Goal: Task Accomplishment & Management: Manage account settings

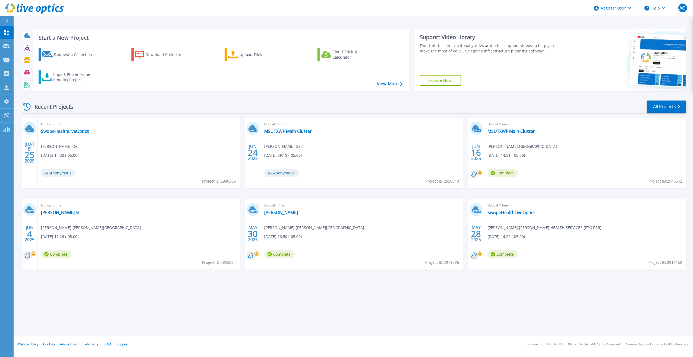
click at [7, 22] on icon at bounding box center [6, 20] width 3 height 4
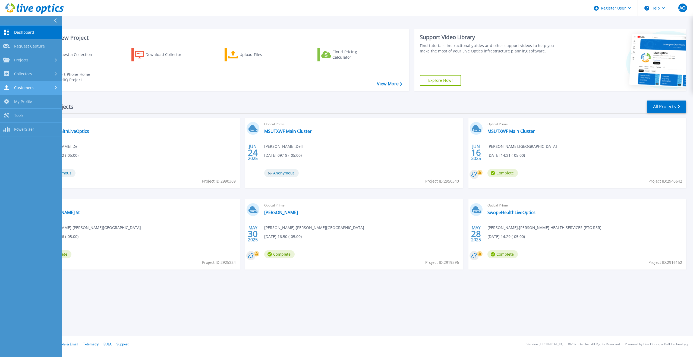
click at [33, 87] on span "Customers" at bounding box center [24, 87] width 20 height 5
click at [34, 143] on link "Search & Manage Users" at bounding box center [31, 148] width 62 height 17
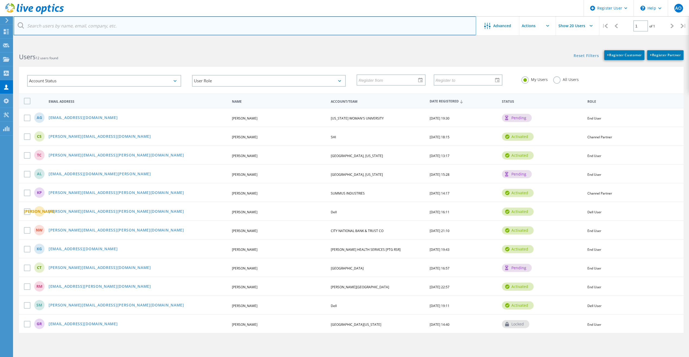
click at [119, 23] on input "text" at bounding box center [245, 25] width 463 height 19
paste input "alentz@co.buchanan.mo.us"
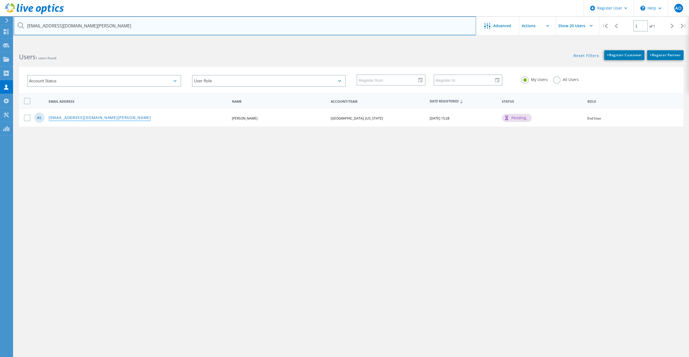
type input "alentz@co.buchanan.mo.us"
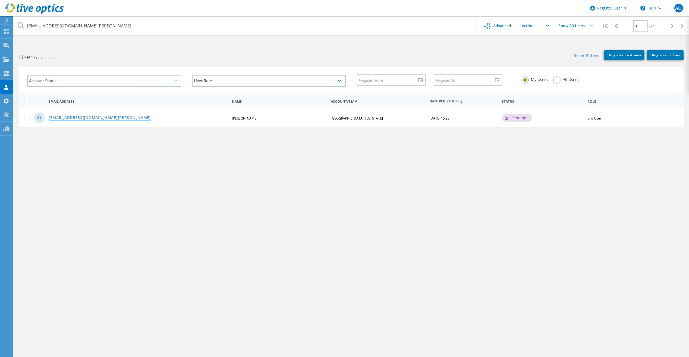
click at [93, 118] on link "[EMAIL_ADDRESS][DOMAIN_NAME][PERSON_NAME]" at bounding box center [100, 118] width 102 height 5
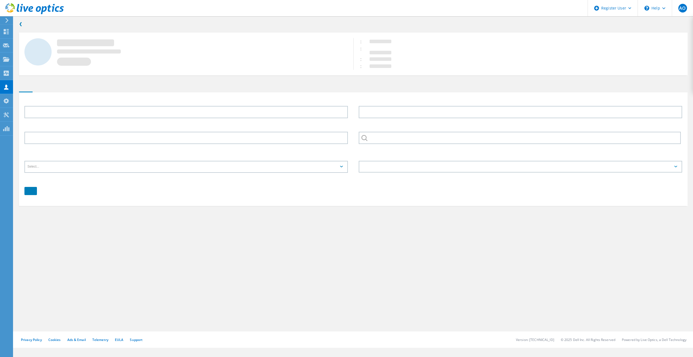
type input "Andy"
type input "Lentz"
type input "BUCHANAN COUNTY, MISSOURI"
type input "English"
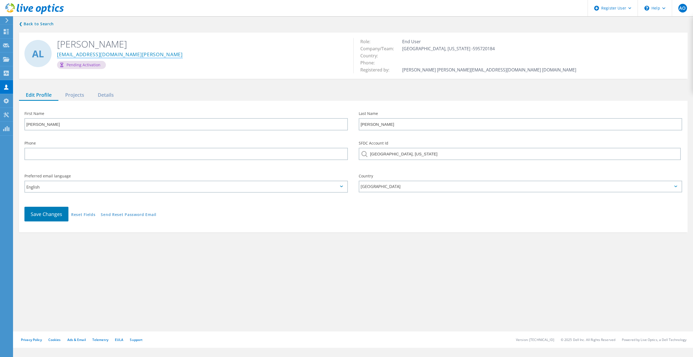
click at [110, 55] on link "alentz@co.buchanan.mo.us" at bounding box center [120, 55] width 126 height 6
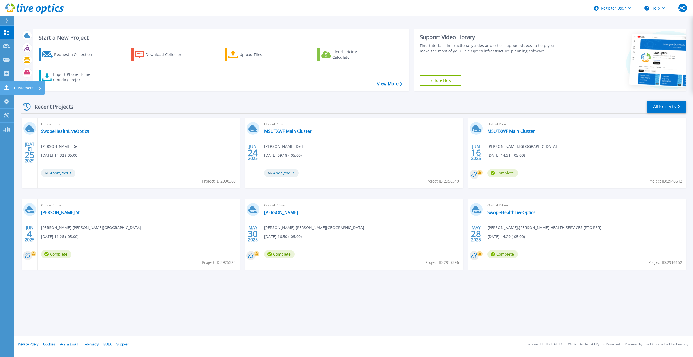
click at [5, 89] on icon at bounding box center [6, 87] width 4 height 5
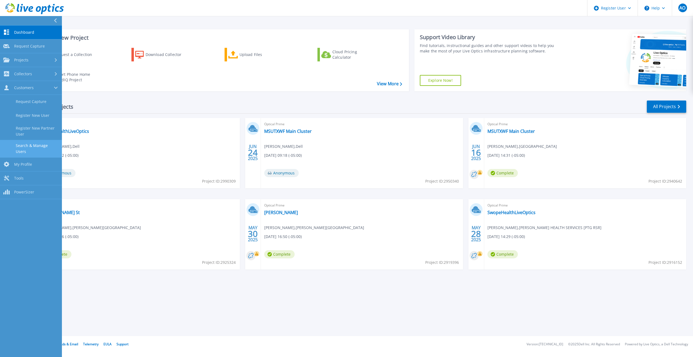
click at [43, 150] on link "Search & Manage Users" at bounding box center [31, 148] width 62 height 17
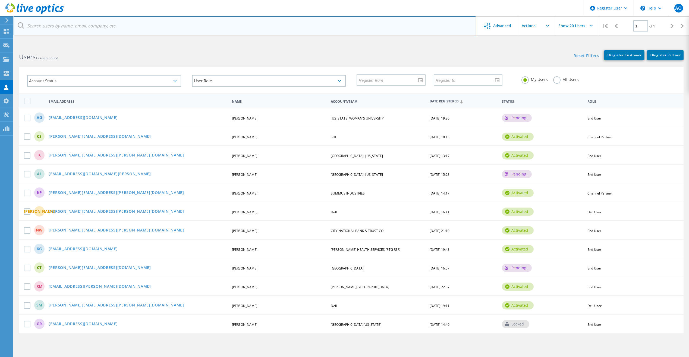
click at [108, 23] on input "text" at bounding box center [245, 25] width 463 height 19
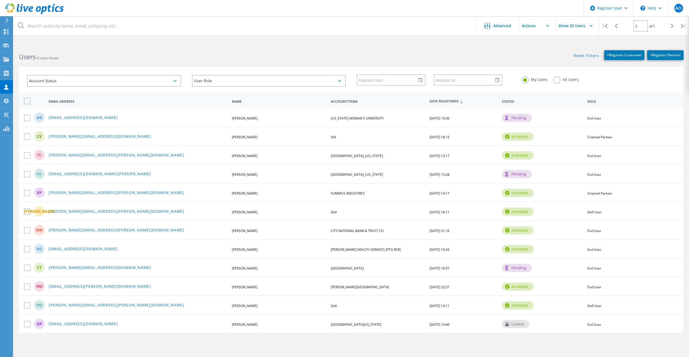
click at [357, 172] on span "BUCHANAN COUNTY, MISSOURI" at bounding box center [357, 174] width 52 height 5
click at [512, 169] on div "AL alentz@co.buchanan.mo.us Andy Lentz BUCHANAN COUNTY, MISSOURI 04/08/2025, 15…" at bounding box center [351, 173] width 665 height 19
click at [6, 31] on icon at bounding box center [6, 31] width 7 height 5
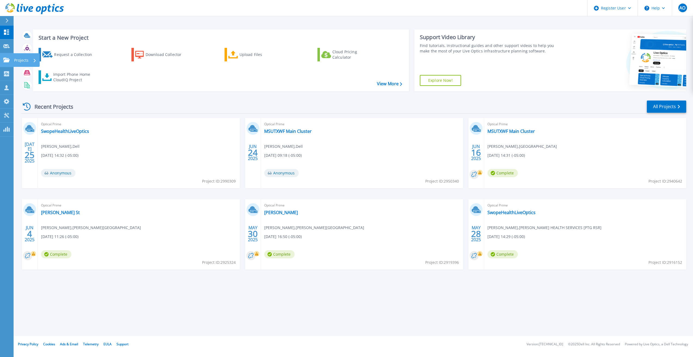
click at [5, 58] on icon at bounding box center [6, 60] width 7 height 5
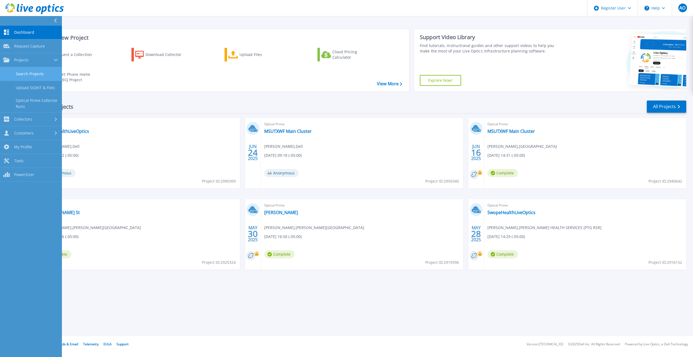
click at [25, 72] on link "Search Projects" at bounding box center [31, 74] width 62 height 14
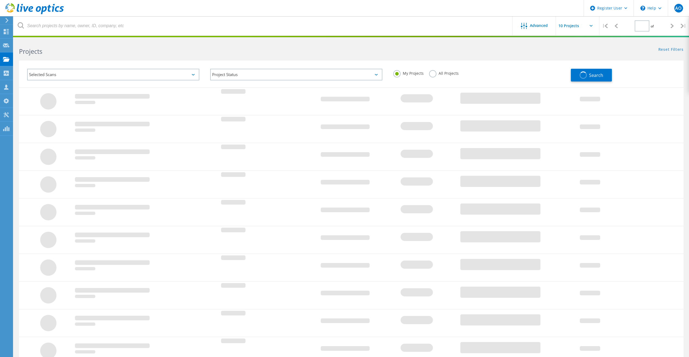
type input "1"
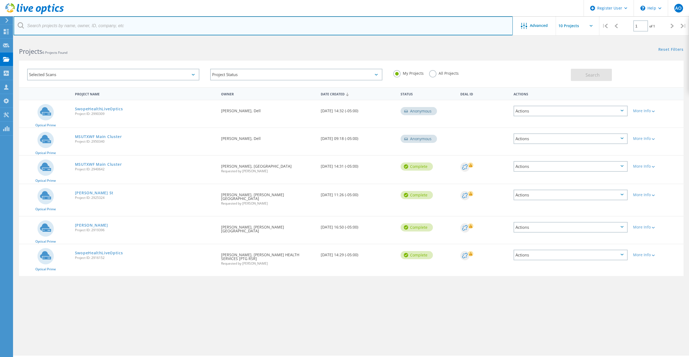
click at [90, 27] on input "text" at bounding box center [263, 25] width 499 height 19
type input "b"
paste input "[EMAIL_ADDRESS][DOMAIN_NAME][PERSON_NAME]"
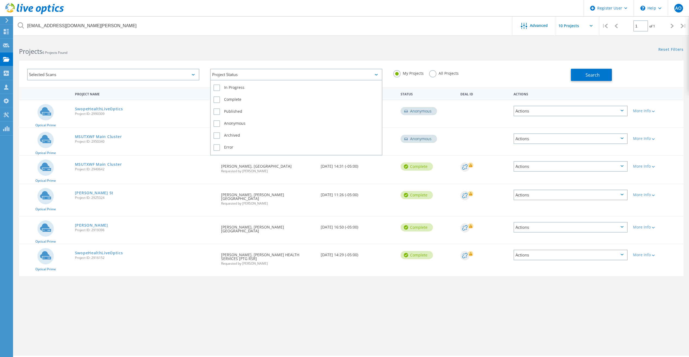
click at [260, 77] on div "Project Status" at bounding box center [296, 75] width 172 height 12
click at [430, 70] on div "My Projects All Projects" at bounding box center [479, 73] width 183 height 20
click at [434, 75] on label "All Projects" at bounding box center [444, 72] width 30 height 5
click at [0, 0] on input "All Projects" at bounding box center [0, 0] width 0 height 0
click at [589, 76] on span "Search" at bounding box center [593, 75] width 14 height 6
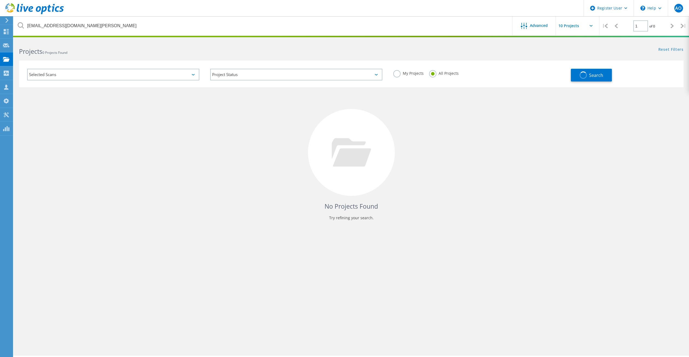
click at [202, 4] on header "Register User \n Help Explore Helpful Articles Contact Support AO Dell User [PE…" at bounding box center [344, 8] width 689 height 16
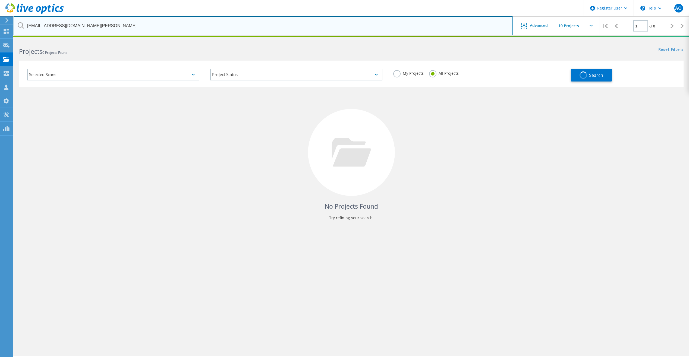
click at [26, 18] on input "[EMAIL_ADDRESS][DOMAIN_NAME][PERSON_NAME]" at bounding box center [263, 25] width 499 height 19
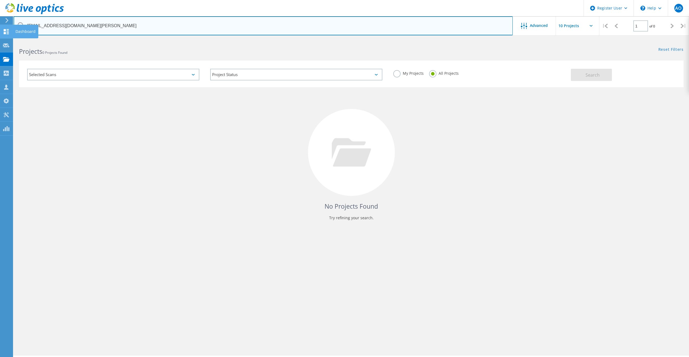
drag, startPoint x: 86, startPoint y: 26, endPoint x: 13, endPoint y: 27, distance: 72.8
click at [13, 39] on div "Register User \n Help Explore Helpful Articles Contact Support AO Dell User [PE…" at bounding box center [344, 205] width 689 height 332
click at [84, 26] on input "[EMAIL_ADDRESS][DOMAIN_NAME][PERSON_NAME]" at bounding box center [263, 25] width 499 height 19
drag, startPoint x: 44, startPoint y: 27, endPoint x: 20, endPoint y: 28, distance: 24.2
click at [20, 28] on div "[EMAIL_ADDRESS][DOMAIN_NAME][PERSON_NAME]" at bounding box center [263, 25] width 499 height 19
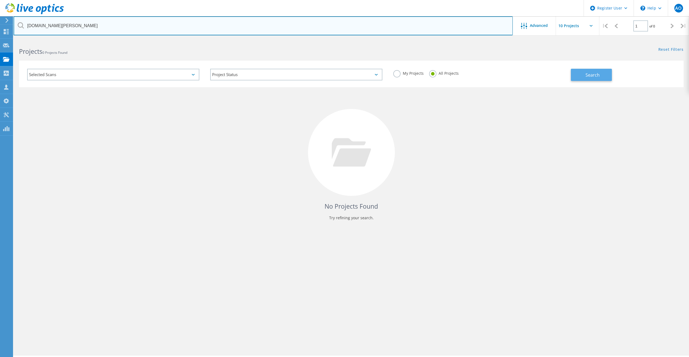
type input "[DOMAIN_NAME][PERSON_NAME]"
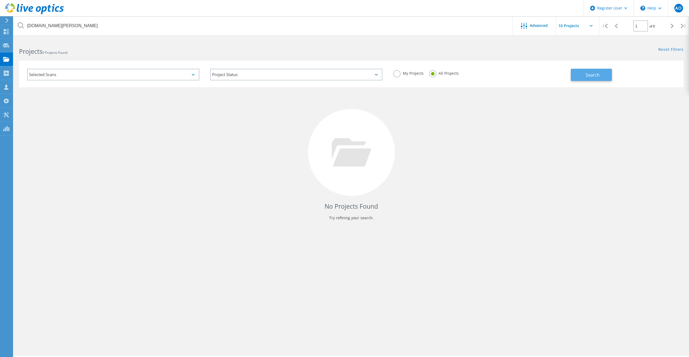
click at [592, 75] on span "Search" at bounding box center [593, 75] width 14 height 6
